Goal: Task Accomplishment & Management: Use online tool/utility

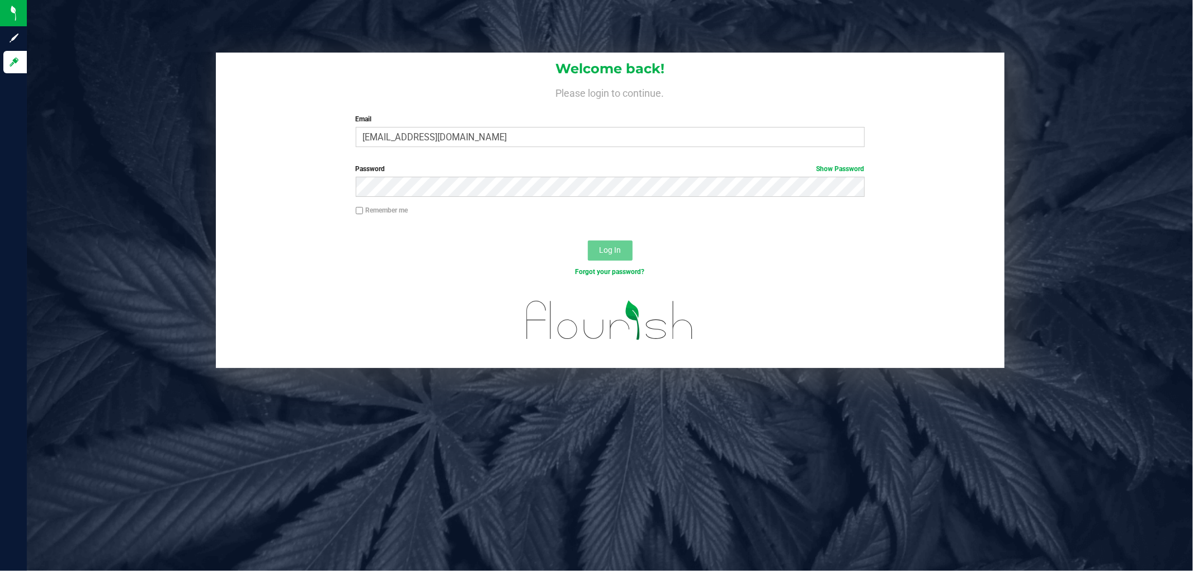
type input "[EMAIL_ADDRESS][DOMAIN_NAME]"
click at [588, 240] on button "Log In" at bounding box center [610, 250] width 45 height 20
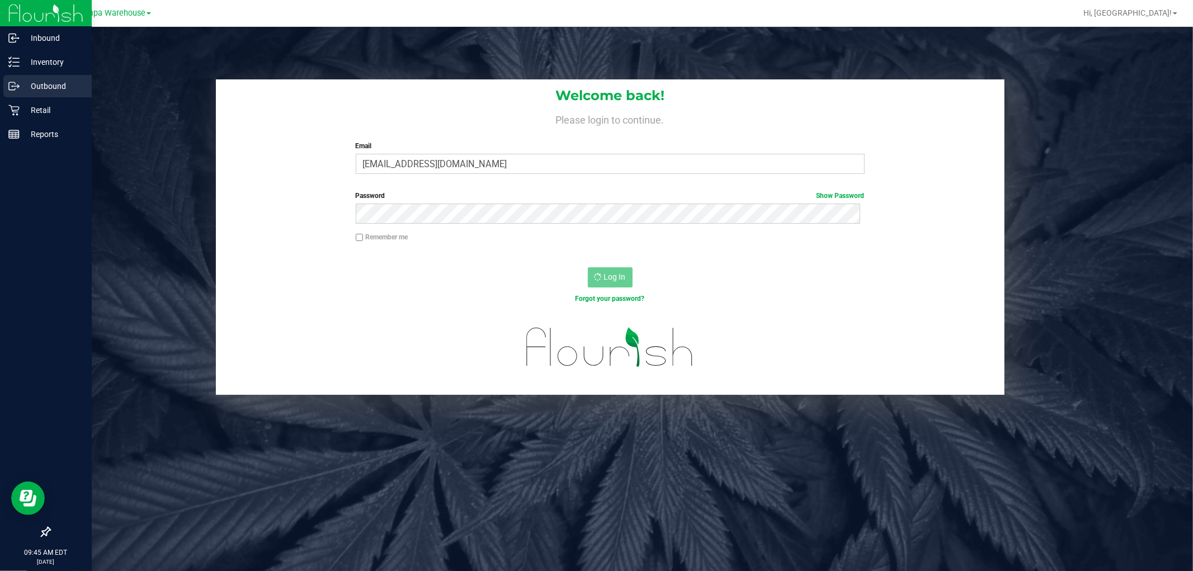
click at [42, 82] on p "Outbound" at bounding box center [53, 85] width 67 height 13
click at [30, 86] on p "Outbound" at bounding box center [53, 85] width 67 height 13
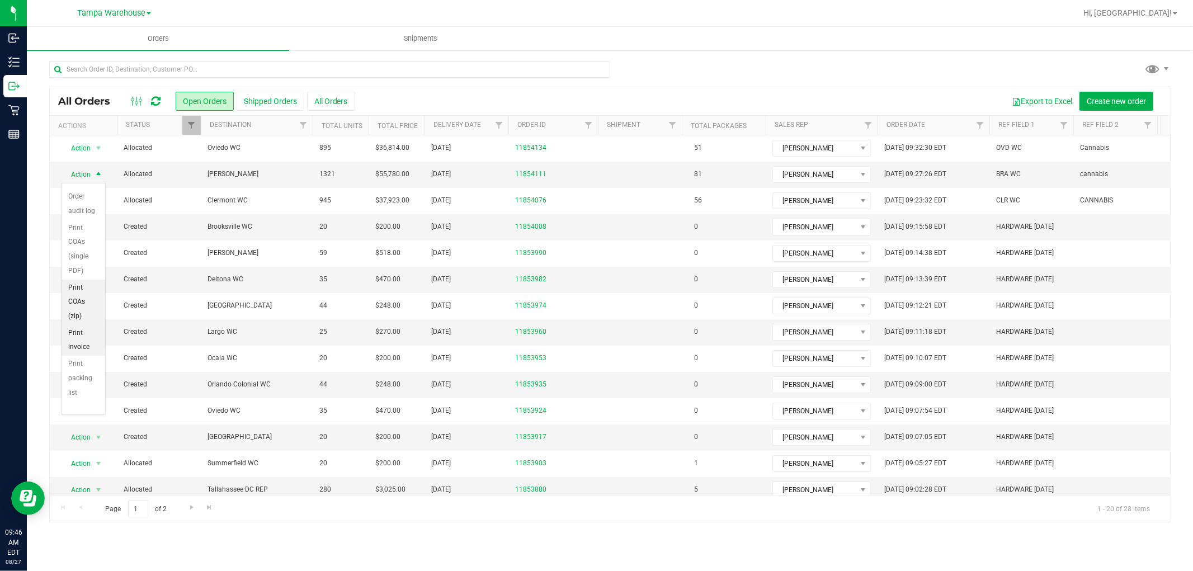
scroll to position [150, 0]
click at [84, 388] on li "Print packing list" at bounding box center [84, 378] width 44 height 45
click at [1155, 17] on span "Hi, [GEOGRAPHIC_DATA]!" at bounding box center [1127, 12] width 88 height 9
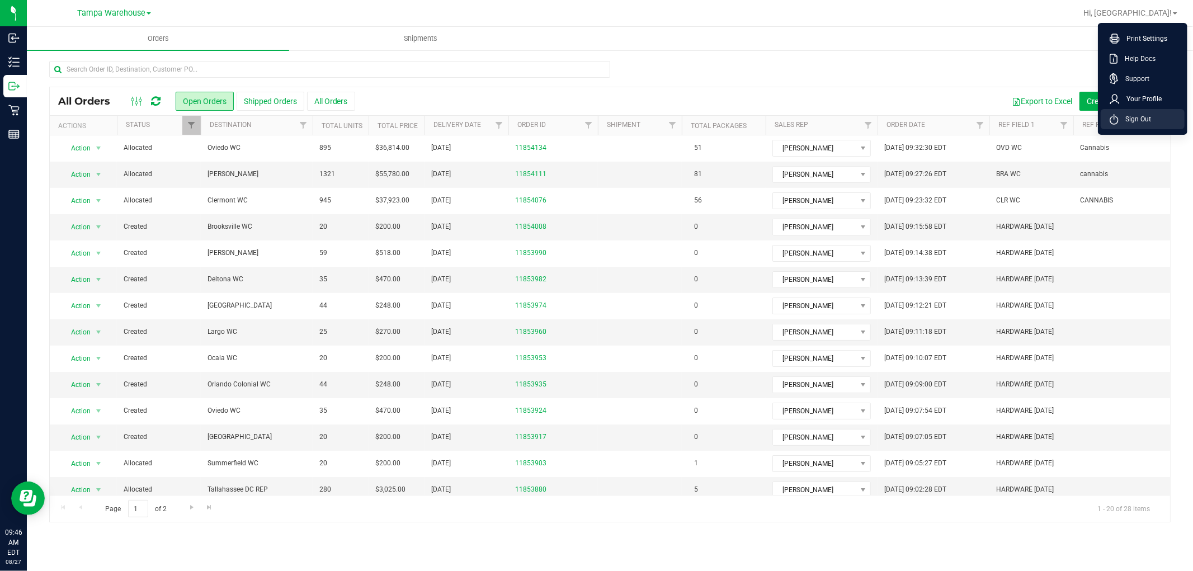
click at [1143, 117] on span "Sign Out" at bounding box center [1135, 119] width 32 height 11
